Goal: Task Accomplishment & Management: Manage account settings

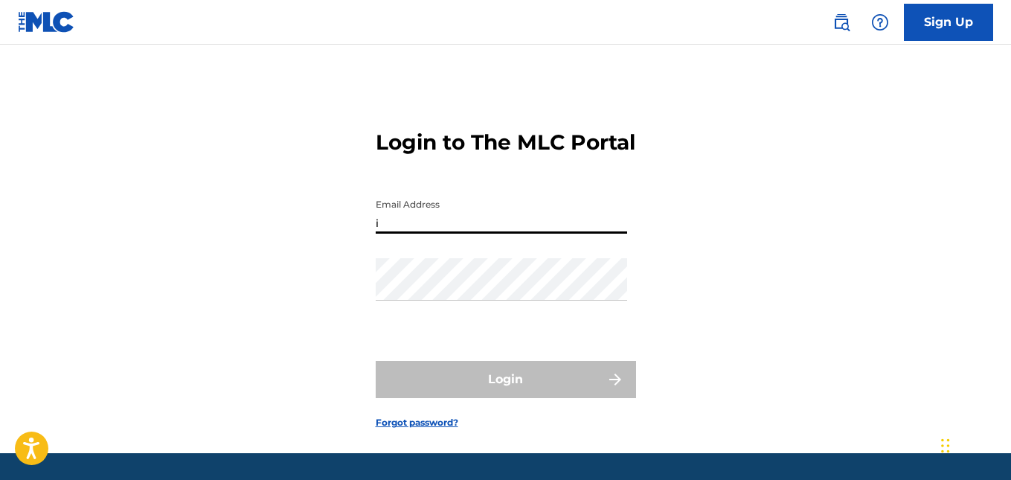
type input "[EMAIL_ADDRESS][DOMAIN_NAME]"
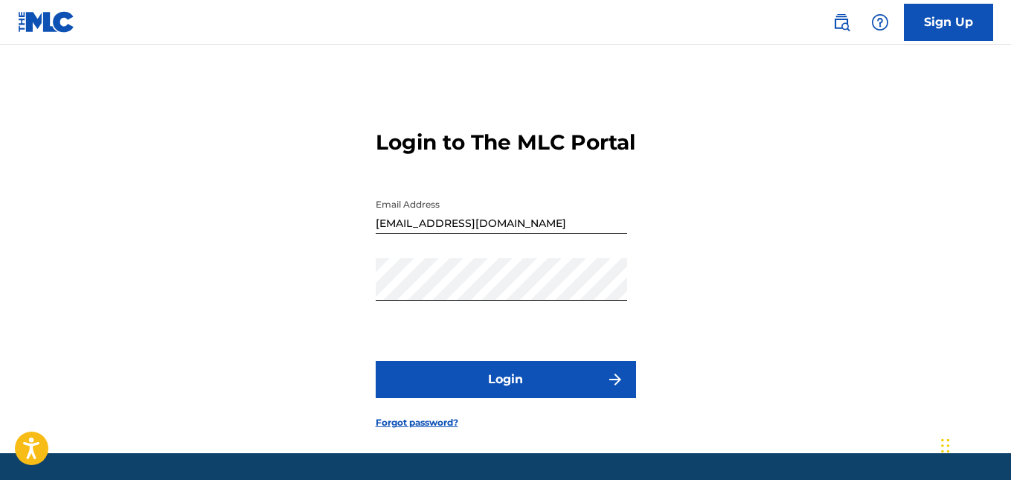
click at [487, 391] on button "Login" at bounding box center [506, 379] width 260 height 37
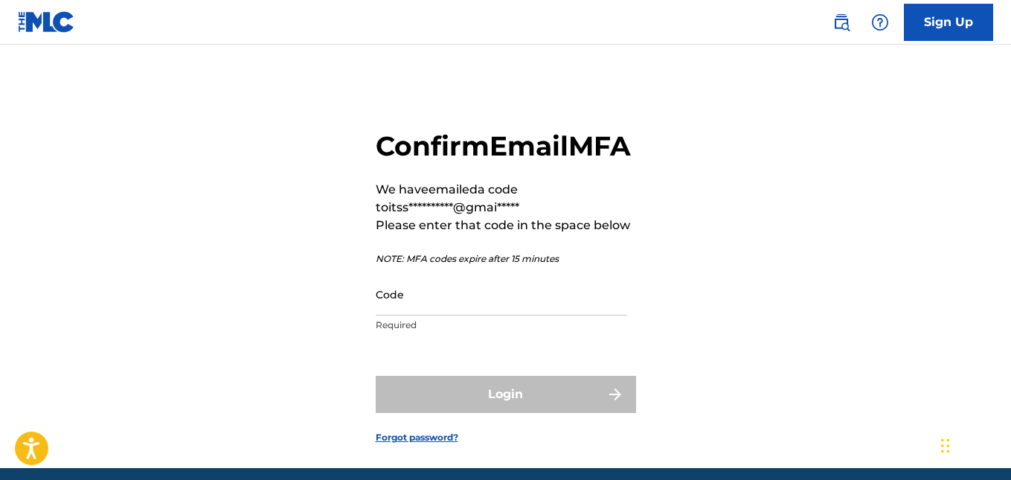
click at [466, 315] on input "Code" at bounding box center [501, 294] width 251 height 42
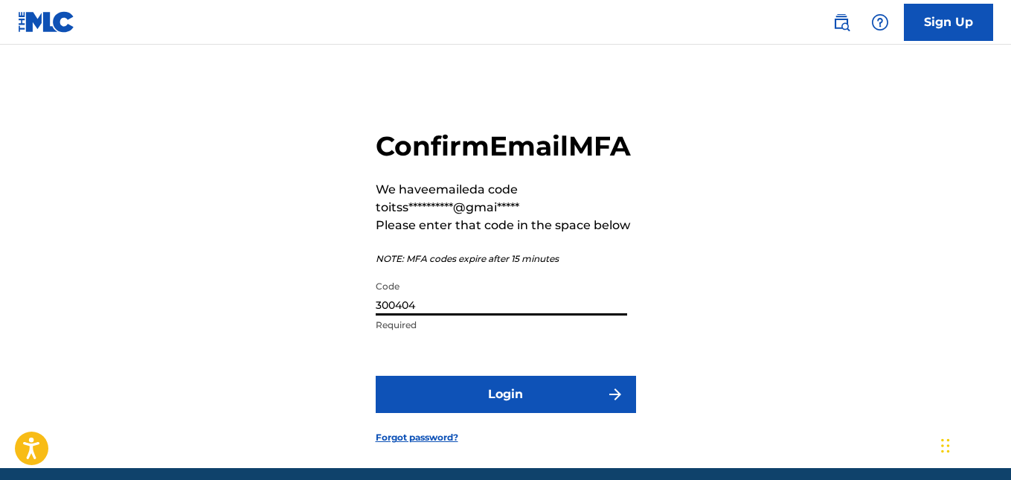
type input "300404"
click at [574, 413] on button "Login" at bounding box center [506, 394] width 260 height 37
